Goal: Task Accomplishment & Management: Manage account settings

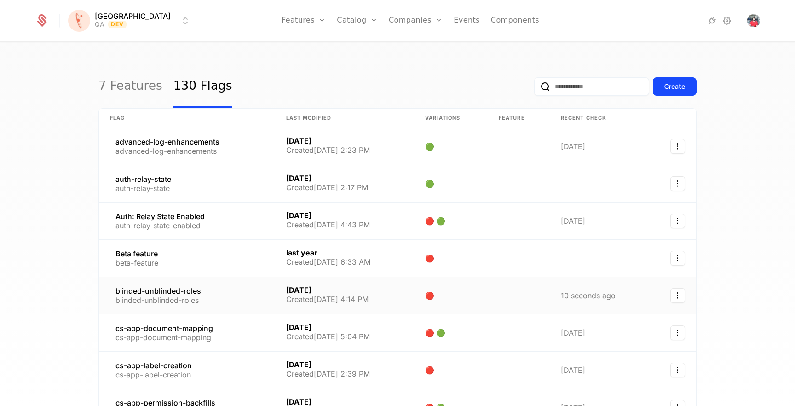
click at [159, 290] on link at bounding box center [187, 295] width 176 height 37
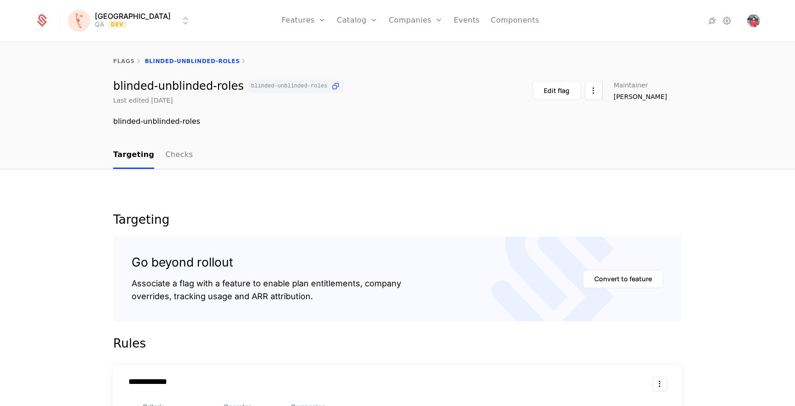
click at [170, 156] on link "Checks" at bounding box center [179, 155] width 28 height 27
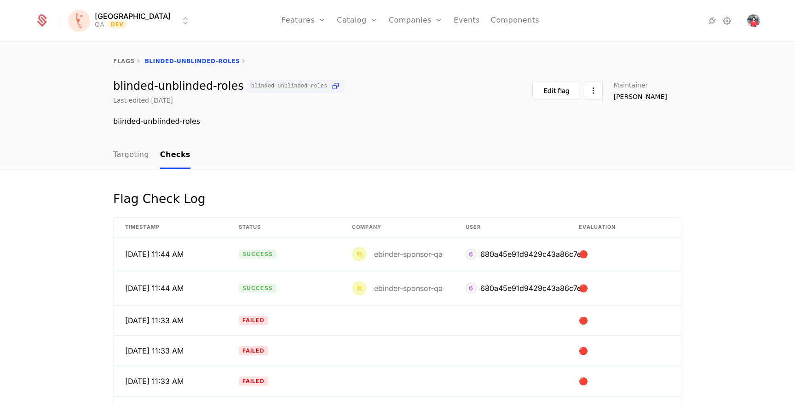
click at [106, 155] on div "Targeting Checks" at bounding box center [397, 155] width 598 height 27
click at [115, 147] on link "Targeting" at bounding box center [131, 155] width 36 height 27
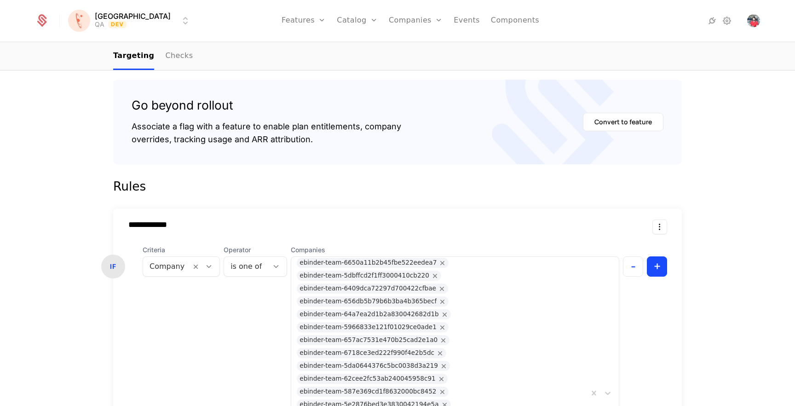
scroll to position [358, 0]
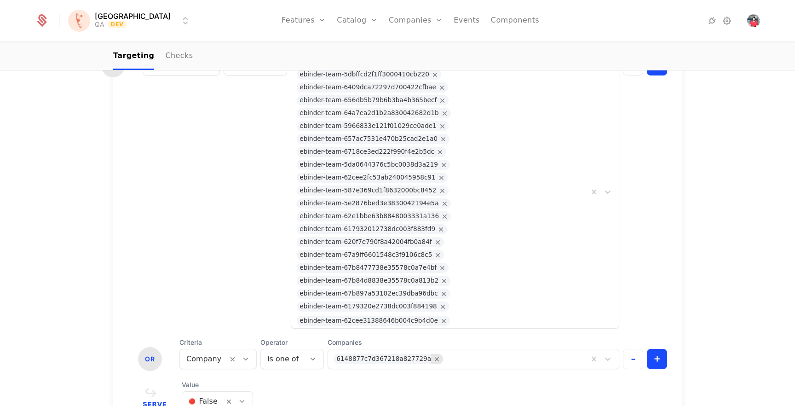
click at [433, 355] on icon "Remove 6148877c7d367218a827729a" at bounding box center [437, 359] width 8 height 8
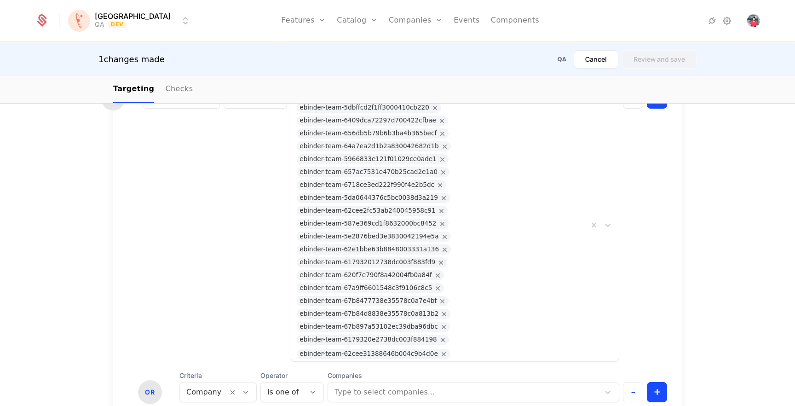
click at [197, 366] on div "🟢 True" at bounding box center [210, 373] width 69 height 17
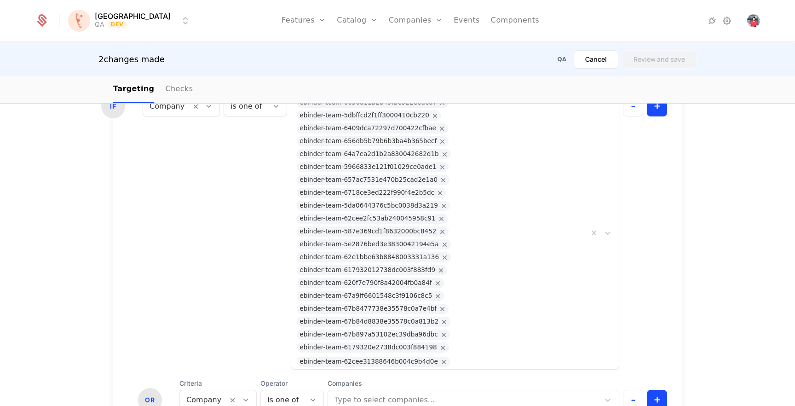
scroll to position [375, 0]
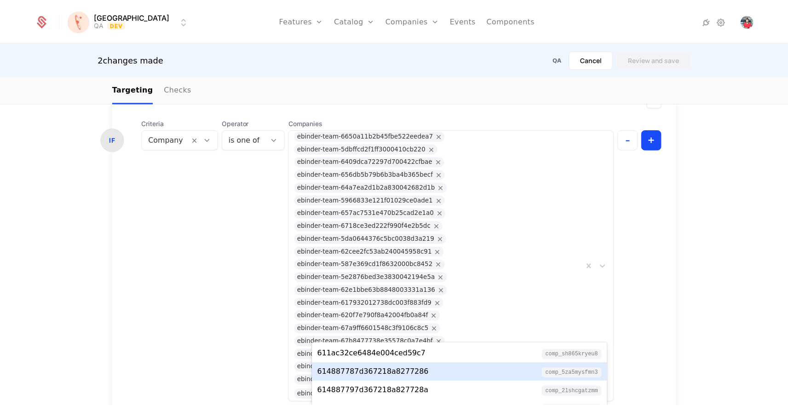
scroll to position [36, 0]
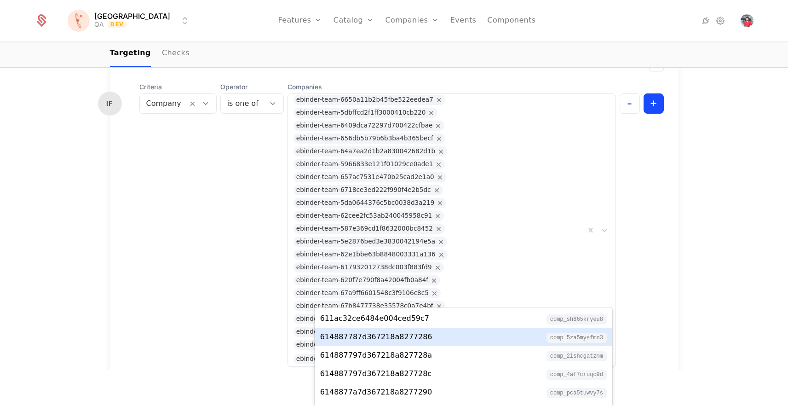
click at [372, 331] on body "**********" at bounding box center [394, 167] width 788 height 406
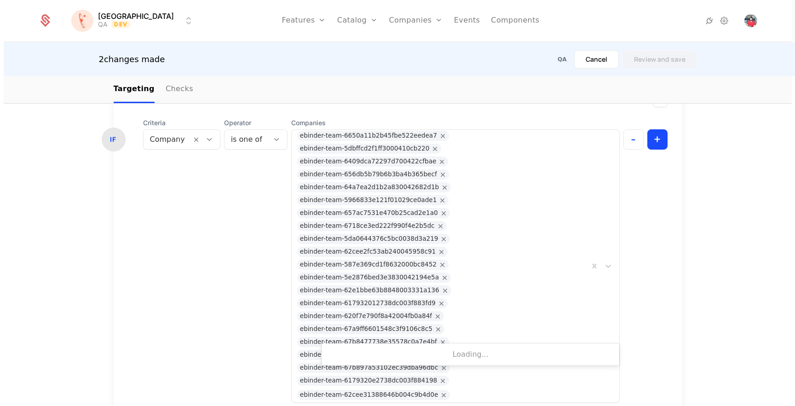
scroll to position [0, 0]
type input "********"
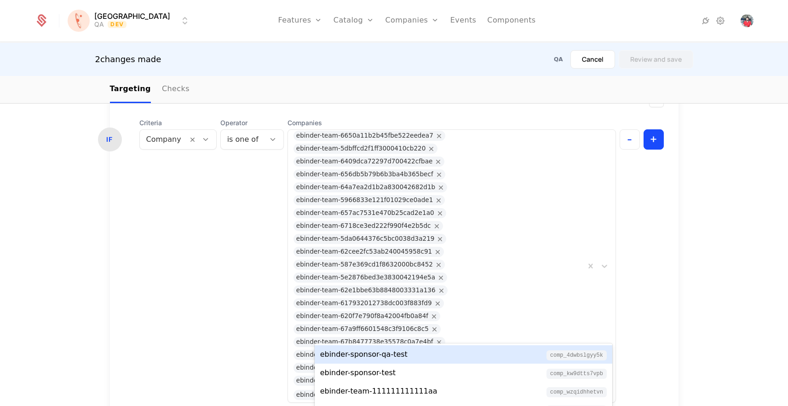
click at [386, 356] on div "ebinder-sponsor-qa-test" at bounding box center [363, 354] width 87 height 11
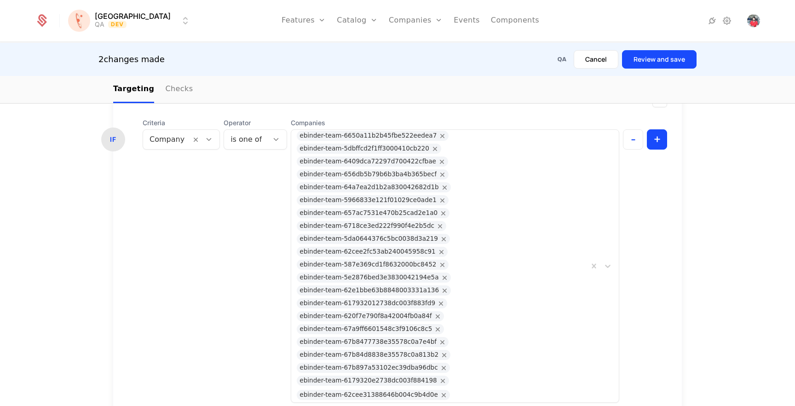
click at [648, 64] on button "Review and save" at bounding box center [659, 59] width 75 height 18
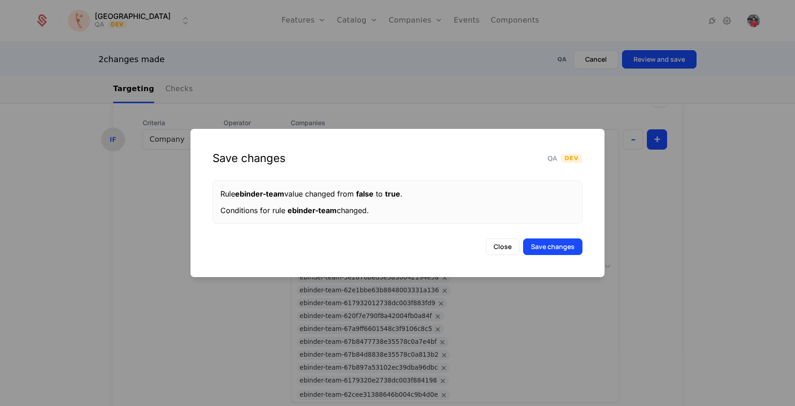
click at [542, 253] on button "Save changes" at bounding box center [552, 246] width 59 height 17
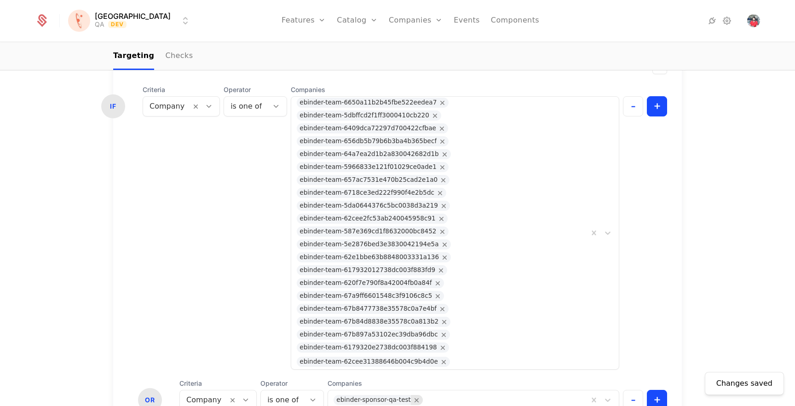
click at [413, 396] on icon "Remove ebinder-sponsor-qa-test" at bounding box center [417, 400] width 8 height 8
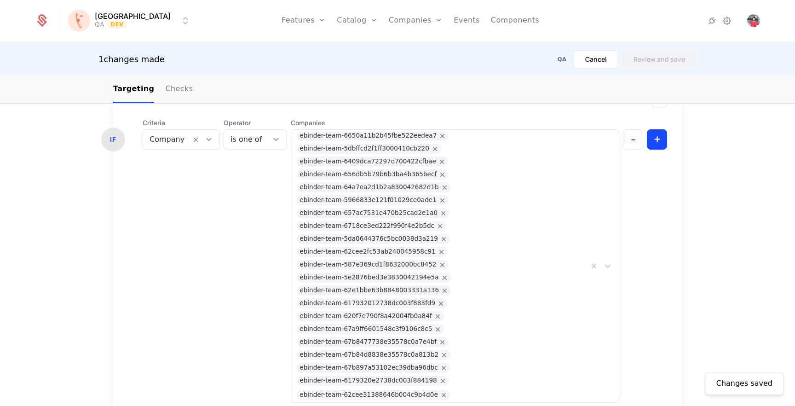
scroll to position [427, 0]
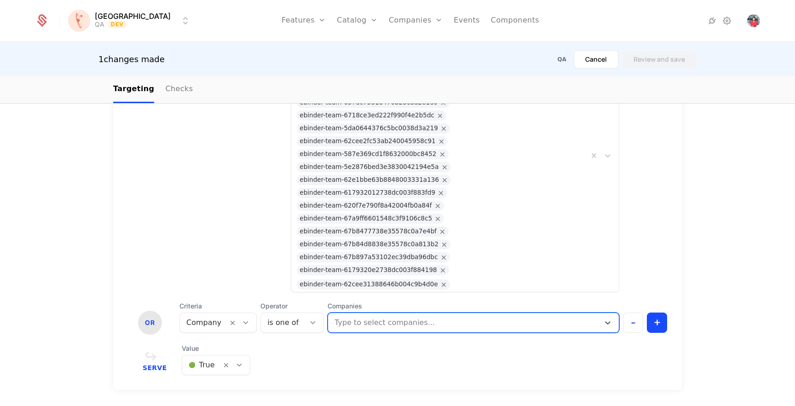
click at [453, 316] on div at bounding box center [463, 322] width 260 height 13
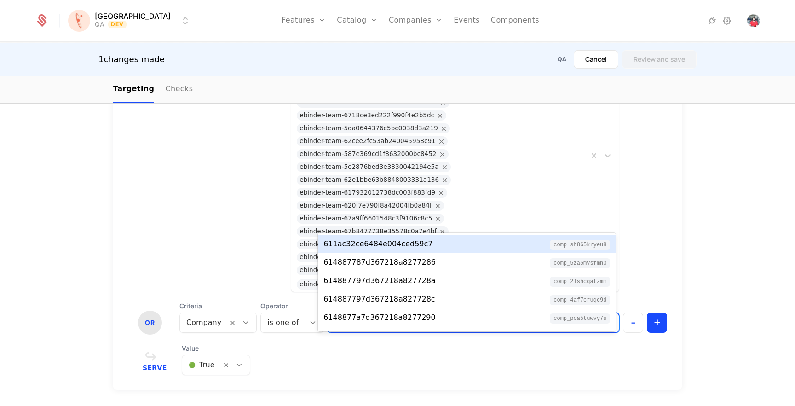
click at [418, 245] on div "611ac32ce6484e004ced59c7" at bounding box center [377, 243] width 109 height 11
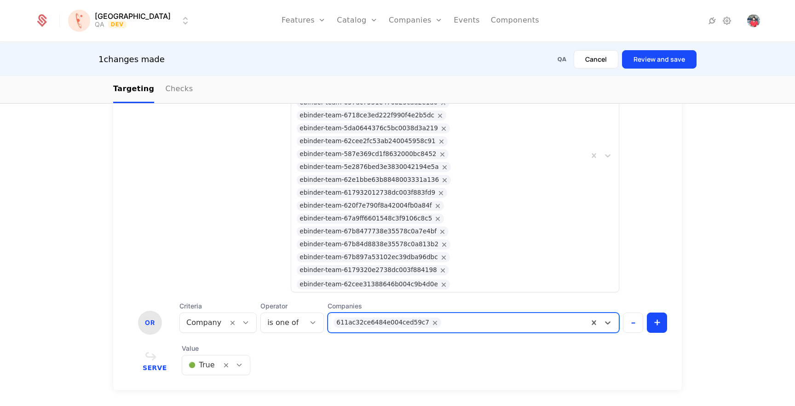
click at [679, 55] on button "Review and save" at bounding box center [659, 59] width 75 height 18
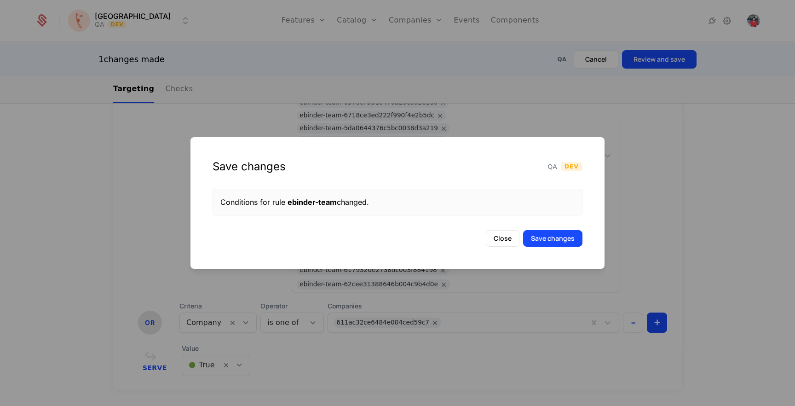
click at [545, 241] on button "Save changes" at bounding box center [552, 238] width 59 height 17
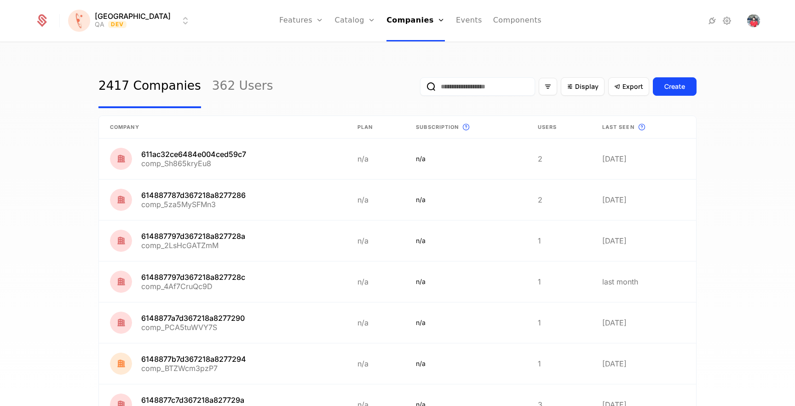
click at [522, 87] on input "email" at bounding box center [477, 86] width 115 height 18
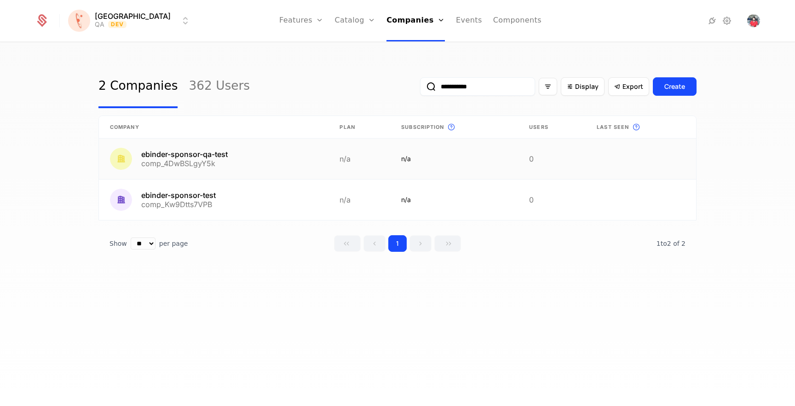
type input "**********"
click at [203, 155] on link at bounding box center [213, 158] width 229 height 40
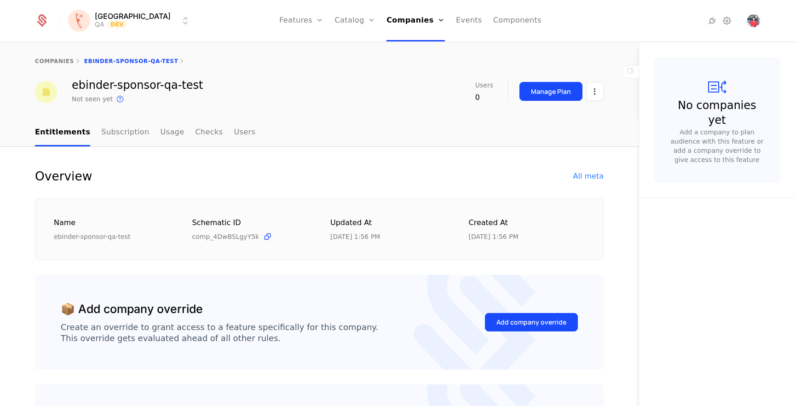
click at [596, 174] on div "All meta" at bounding box center [588, 176] width 30 height 11
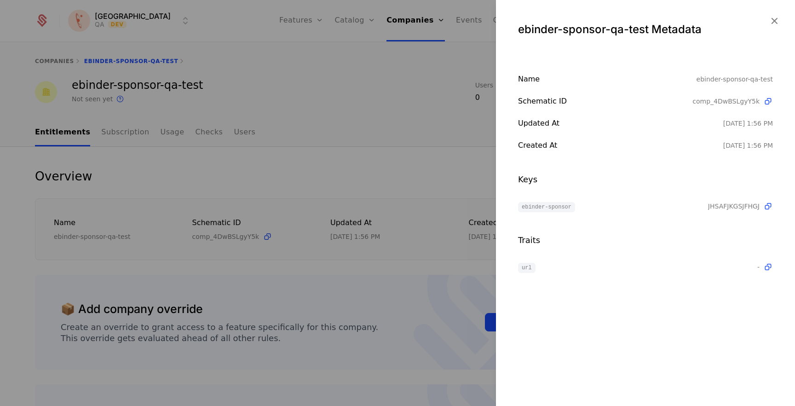
click at [774, 20] on icon "button" at bounding box center [774, 21] width 12 height 12
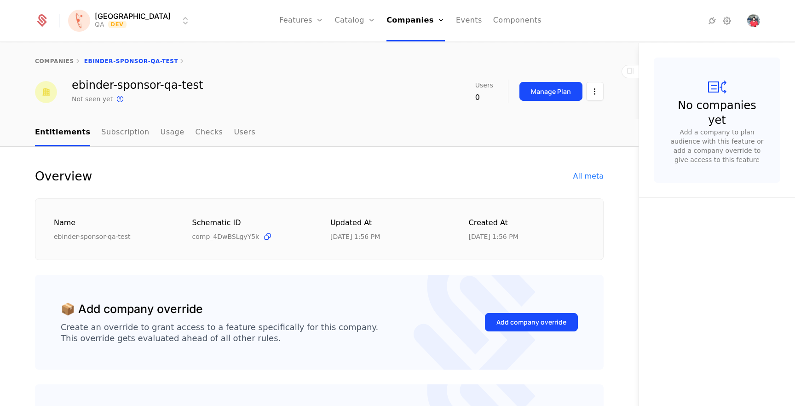
click at [729, 21] on icon at bounding box center [726, 20] width 11 height 11
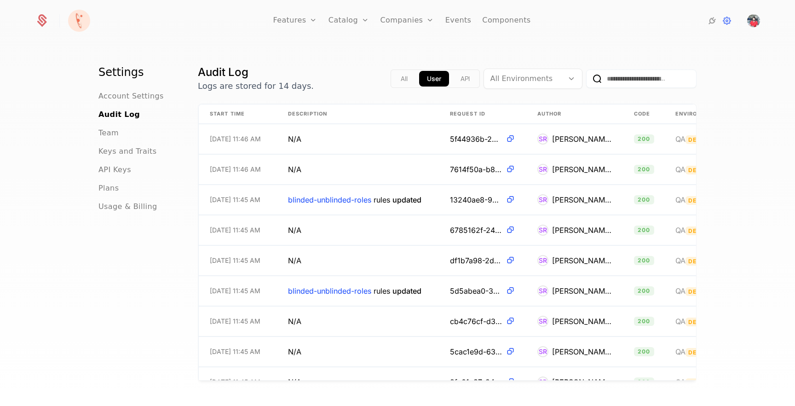
click at [109, 169] on span "API Keys" at bounding box center [114, 169] width 33 height 11
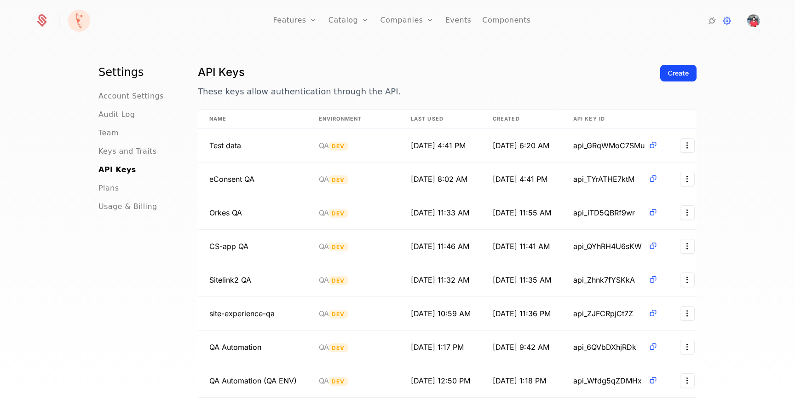
scroll to position [120, 0]
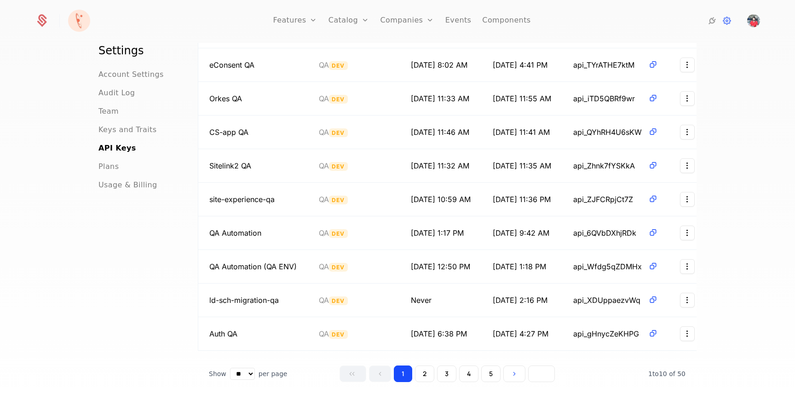
click at [543, 374] on icon "Go to last page" at bounding box center [543, 373] width 6 height 6
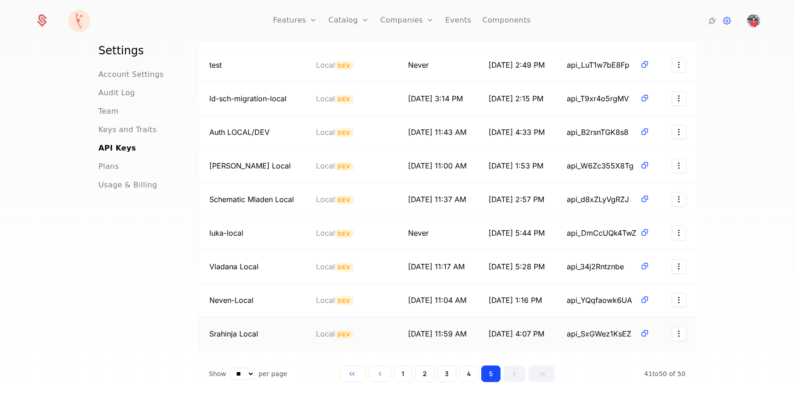
click at [649, 328] on icon at bounding box center [645, 333] width 10 height 10
